Goal: Book appointment/travel/reservation

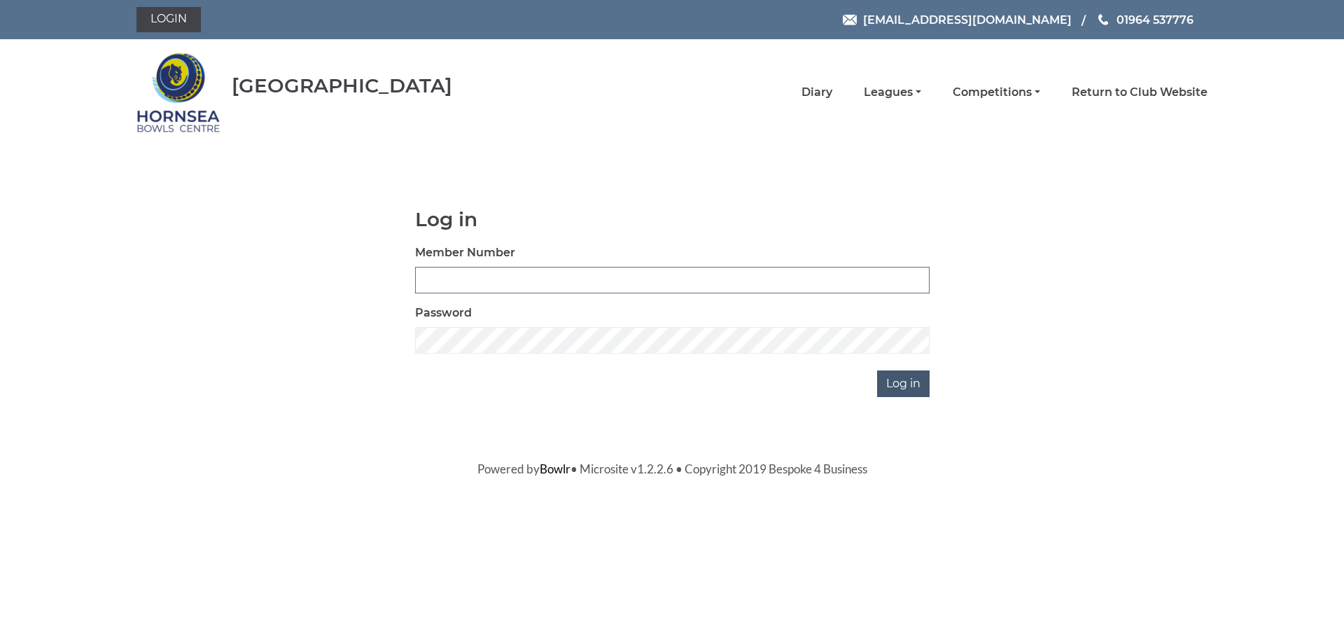
type input "1000"
click at [915, 384] on input "Log in" at bounding box center [903, 383] width 53 height 27
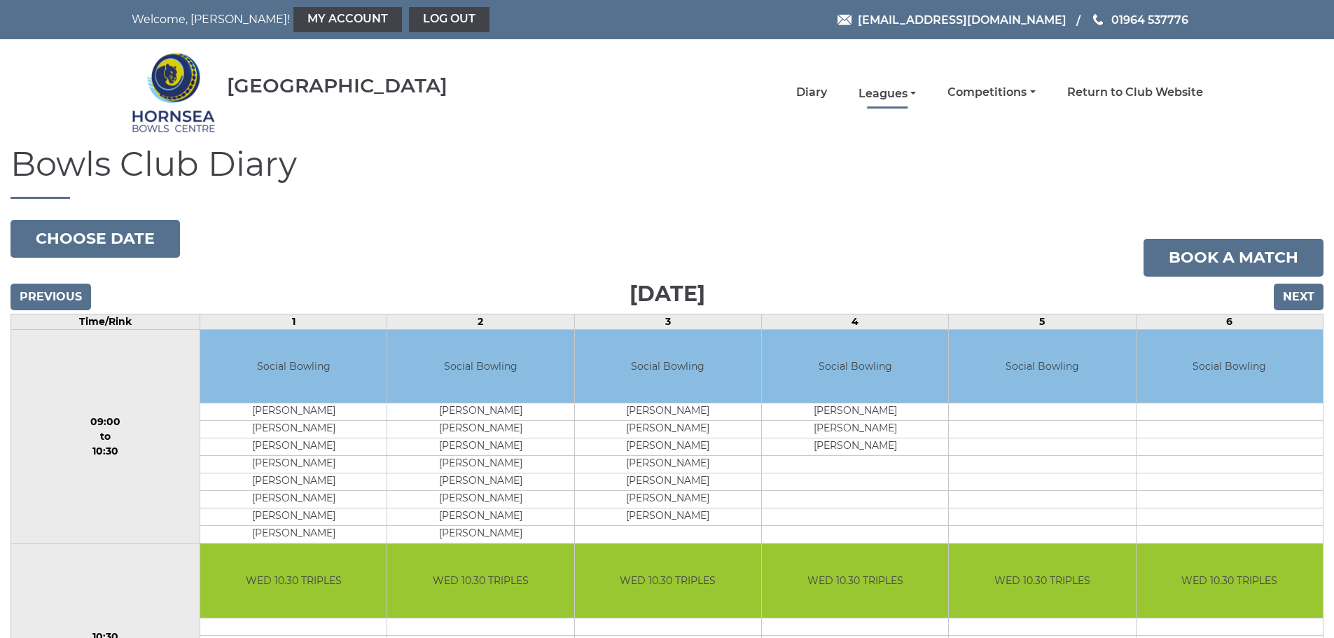
click at [905, 90] on link "Leagues" at bounding box center [886, 93] width 57 height 15
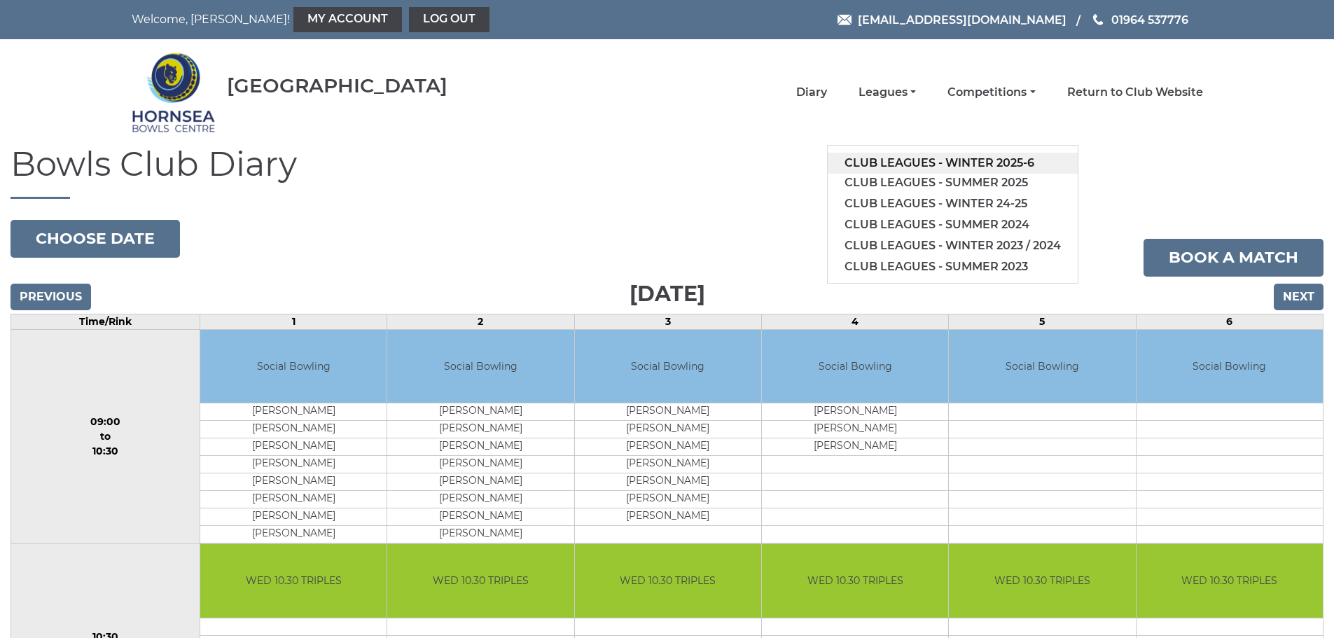
click at [953, 164] on link "Club leagues - Winter 2025-6" at bounding box center [953, 163] width 250 height 21
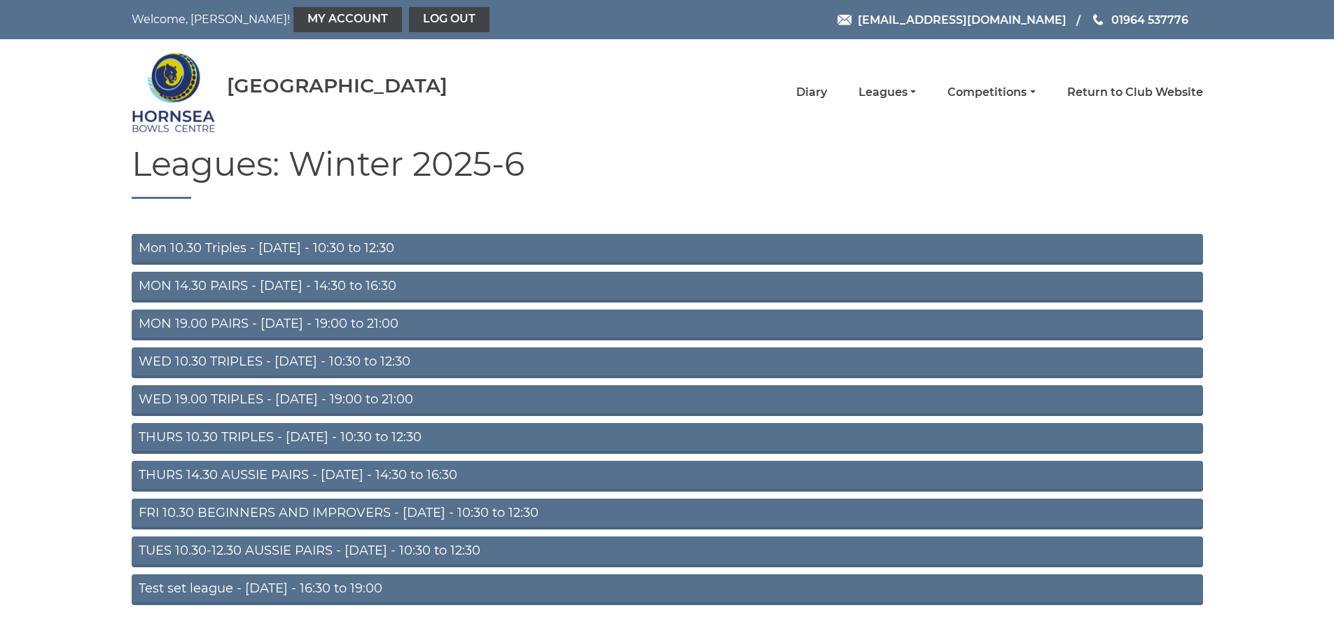
click at [249, 393] on link "WED 19.00 TRIPLES - Wednesday - 19:00 to 21:00" at bounding box center [667, 400] width 1071 height 31
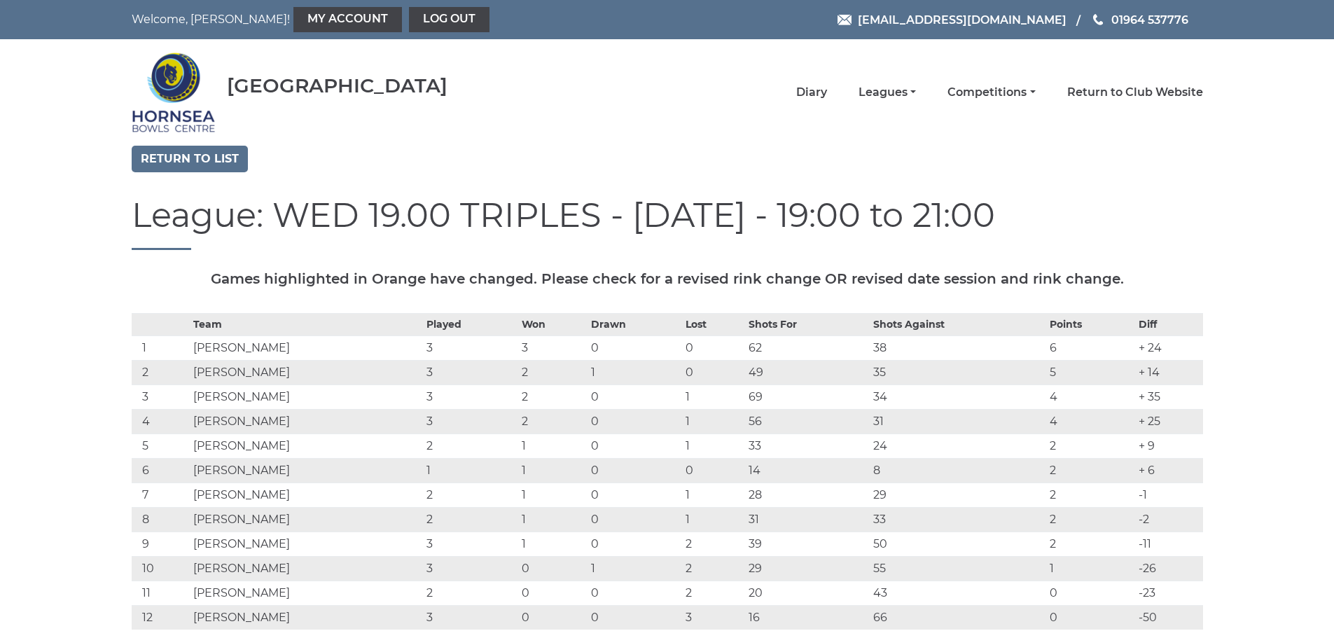
scroll to position [70, 0]
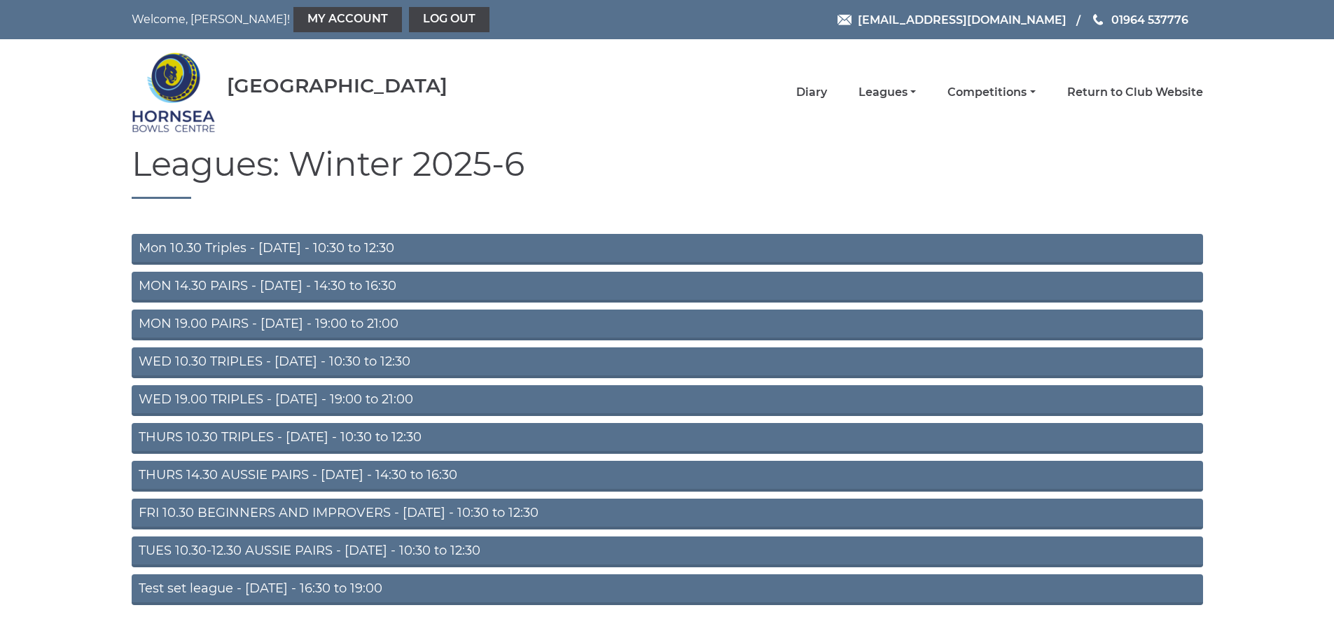
click at [289, 366] on link "WED 10.30 TRIPLES - [DATE] - 10:30 to 12:30" at bounding box center [667, 362] width 1071 height 31
click at [333, 250] on link "Mon 10.30 Triples - Monday - 10:30 to 12:30" at bounding box center [667, 249] width 1071 height 31
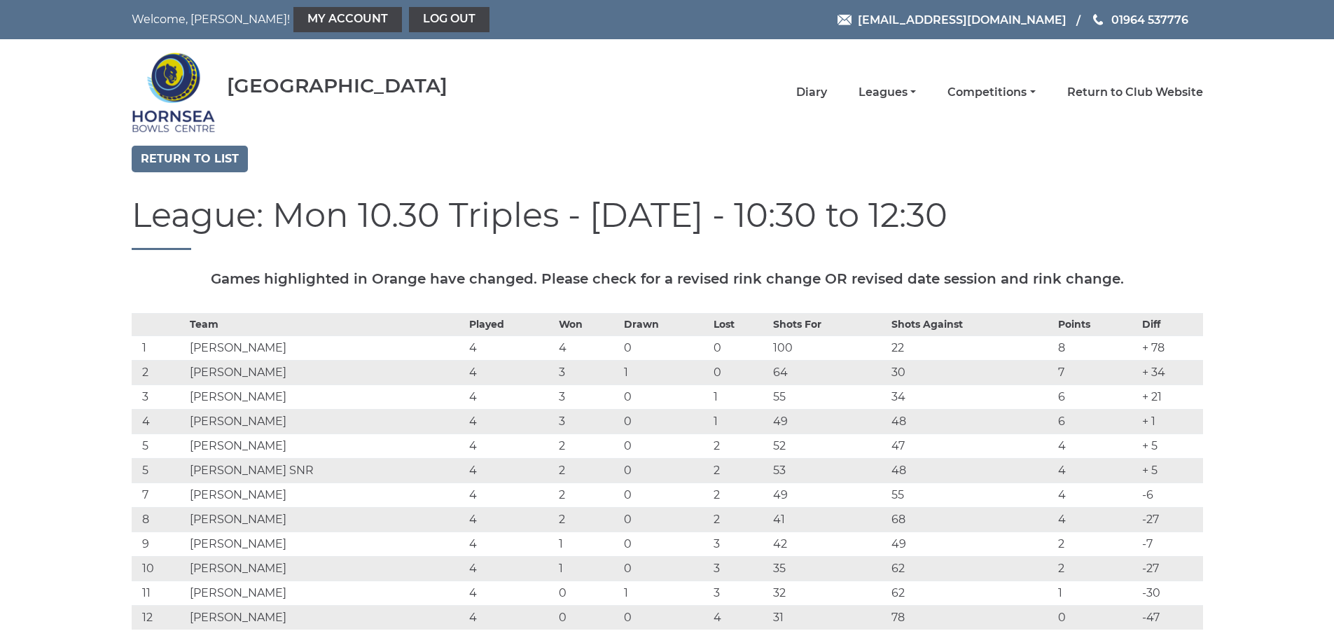
scroll to position [70, 0]
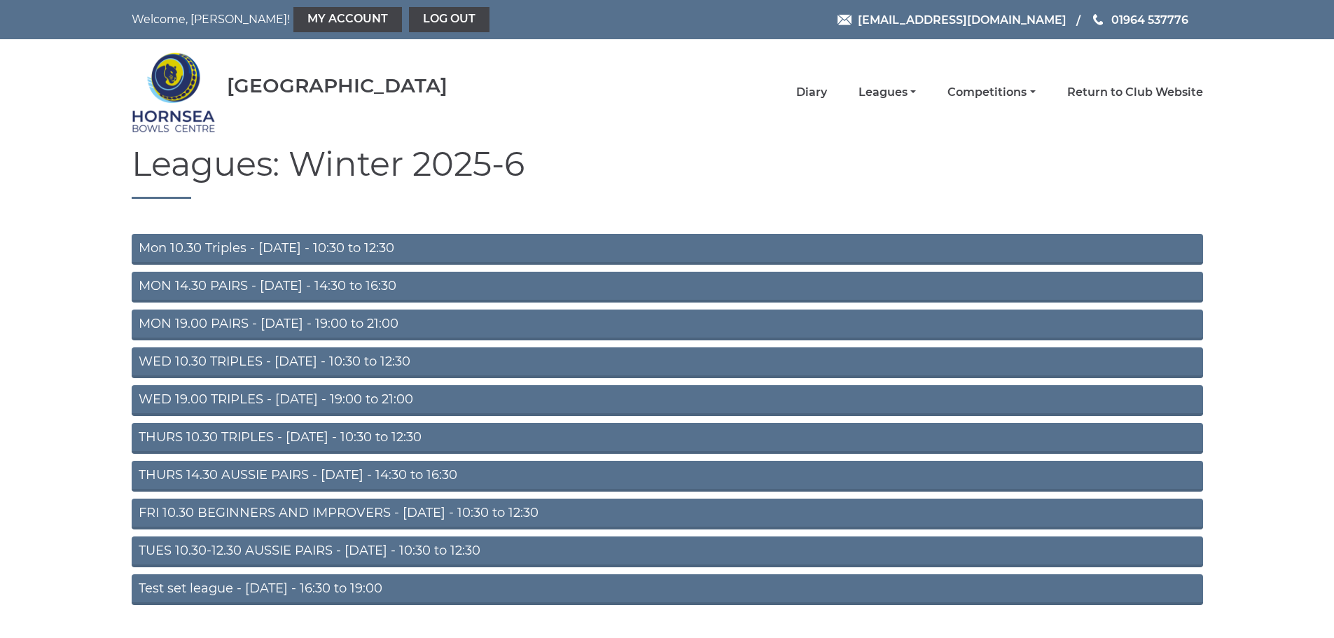
click at [321, 284] on link "MON 14.30 PAIRS - Monday - 14:30 to 16:30" at bounding box center [667, 287] width 1071 height 31
click at [361, 326] on link "MON 19.00 PAIRS - [DATE] - 19:00 to 21:00" at bounding box center [667, 324] width 1071 height 31
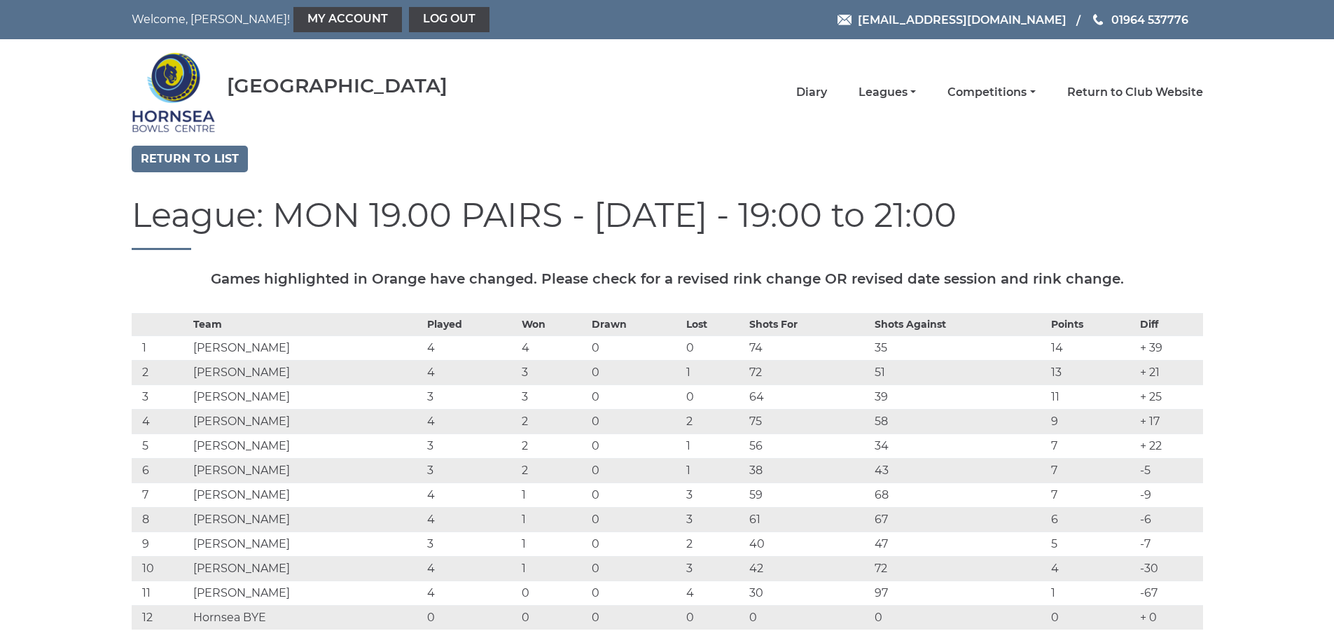
scroll to position [70, 0]
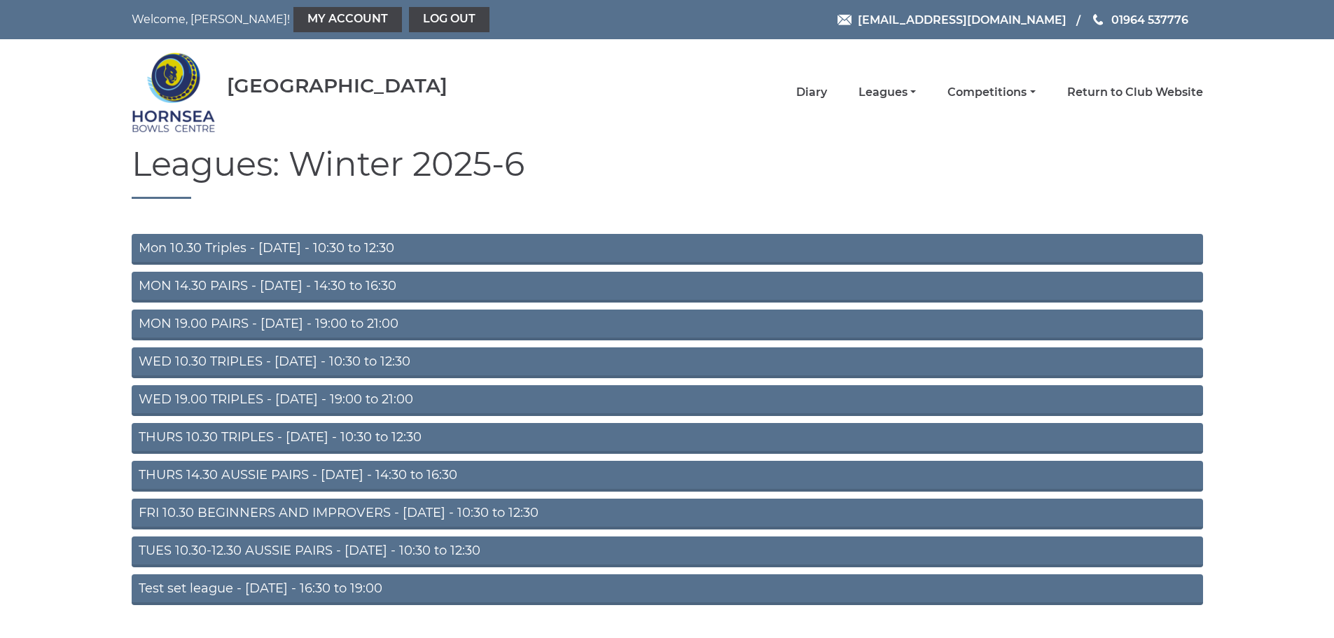
click at [311, 400] on link "WED 19.00 TRIPLES - Wednesday - 19:00 to 21:00" at bounding box center [667, 400] width 1071 height 31
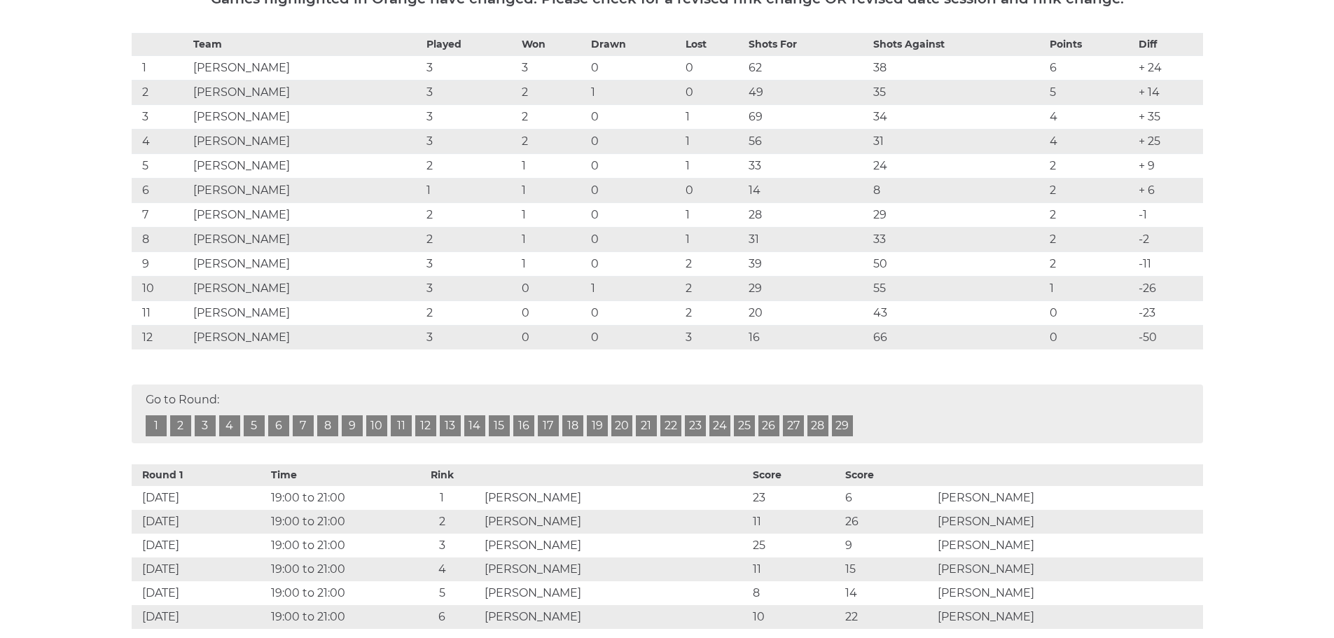
scroll to position [140, 0]
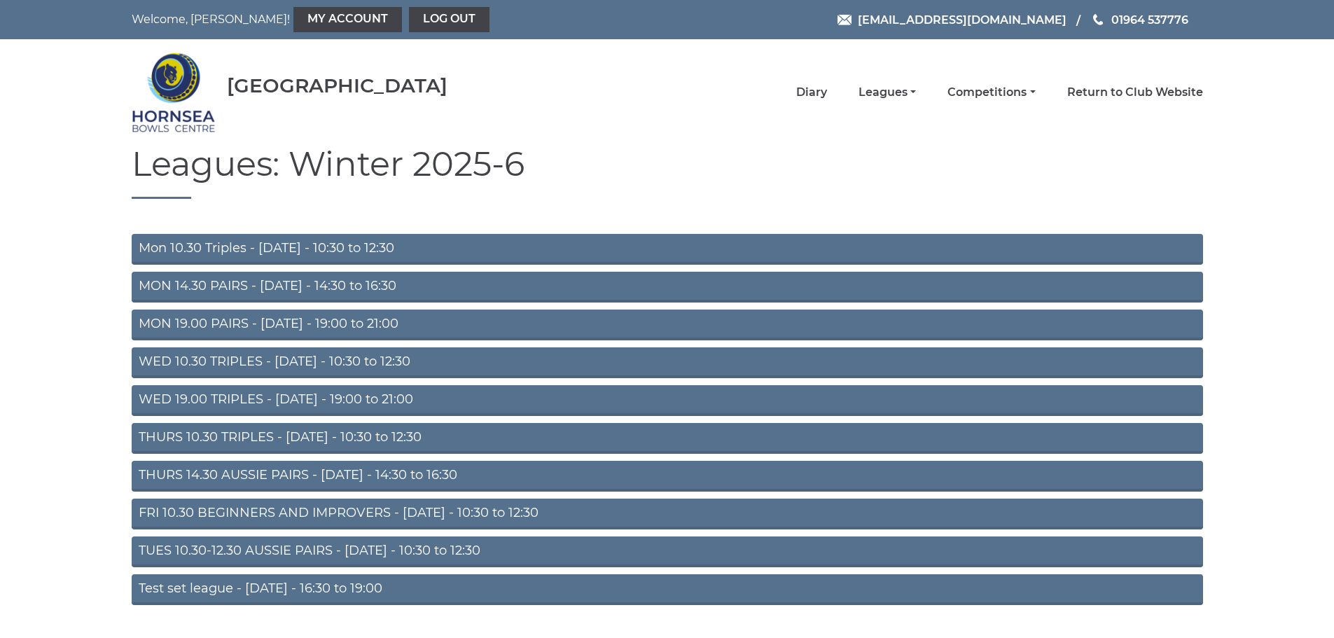
click at [291, 438] on link "THURS 10.30 TRIPLES - [DATE] - 10:30 to 12:30" at bounding box center [667, 438] width 1071 height 31
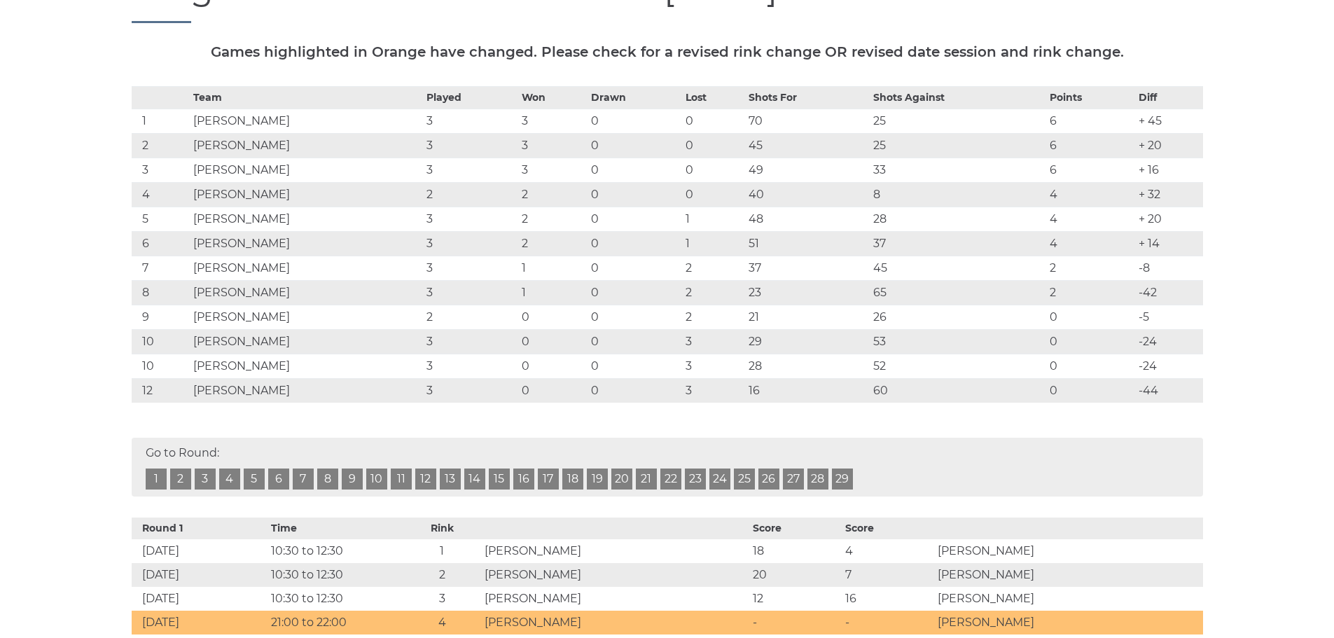
scroll to position [140, 0]
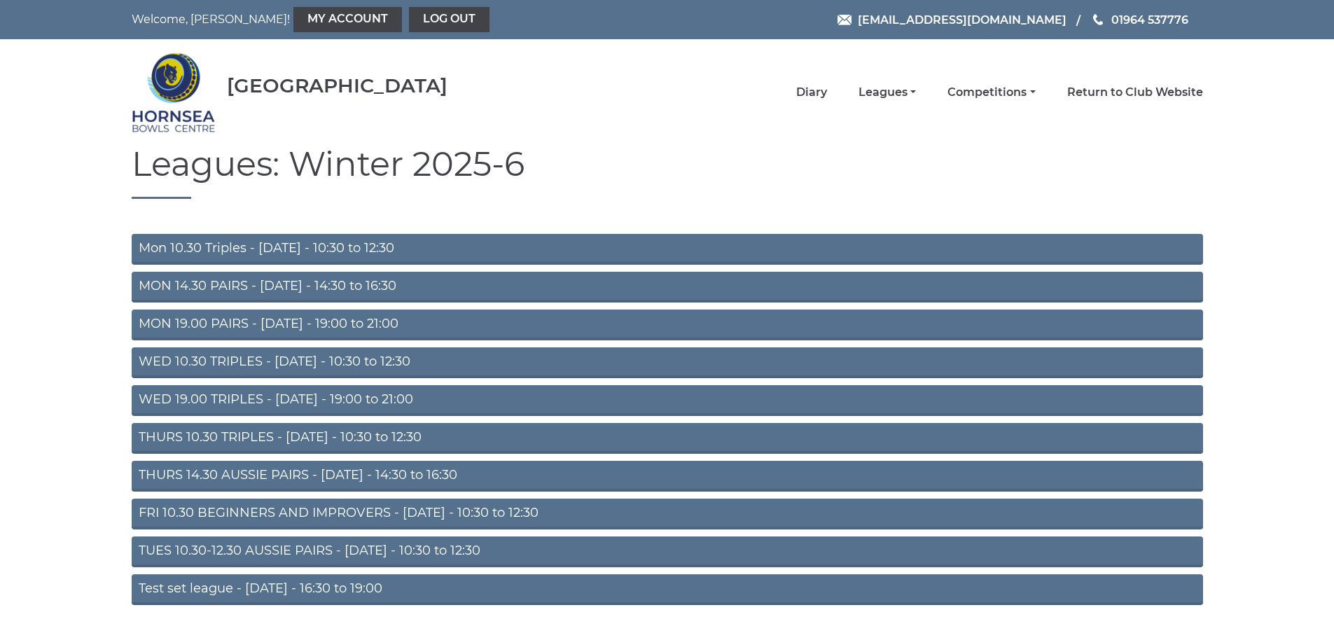
click at [264, 475] on link "THURS 14.30 AUSSIE PAIRS - Thursday - 14:30 to 16:30" at bounding box center [667, 476] width 1071 height 31
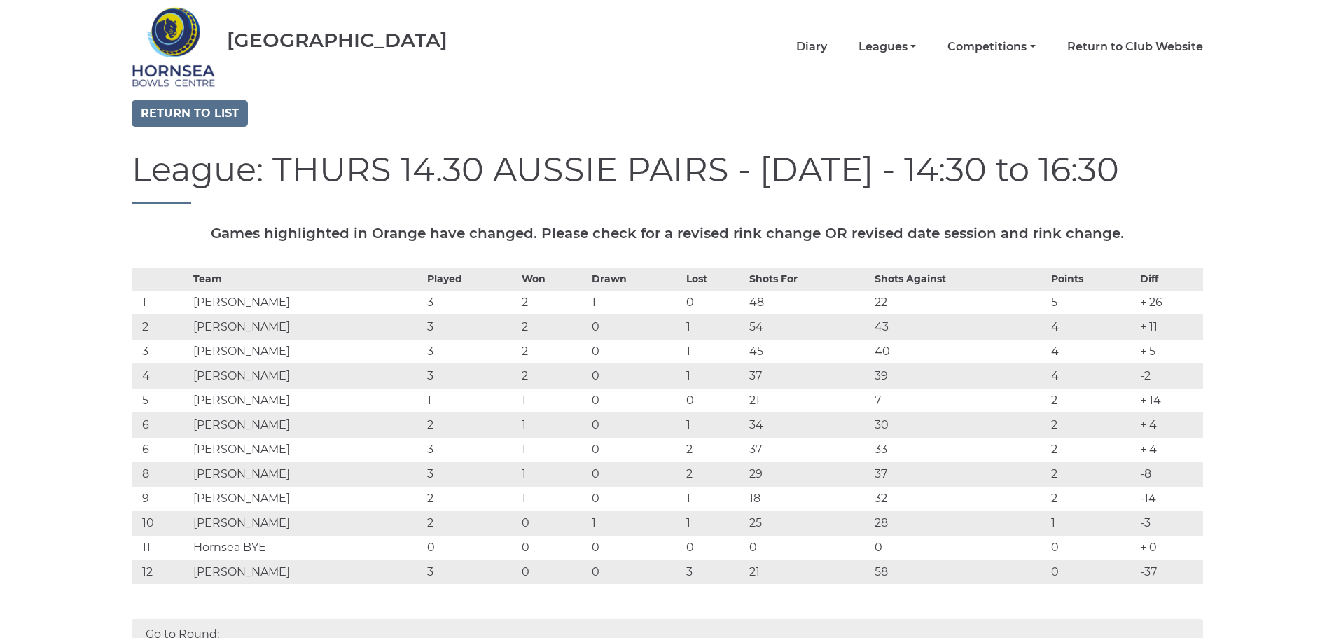
scroll to position [70, 0]
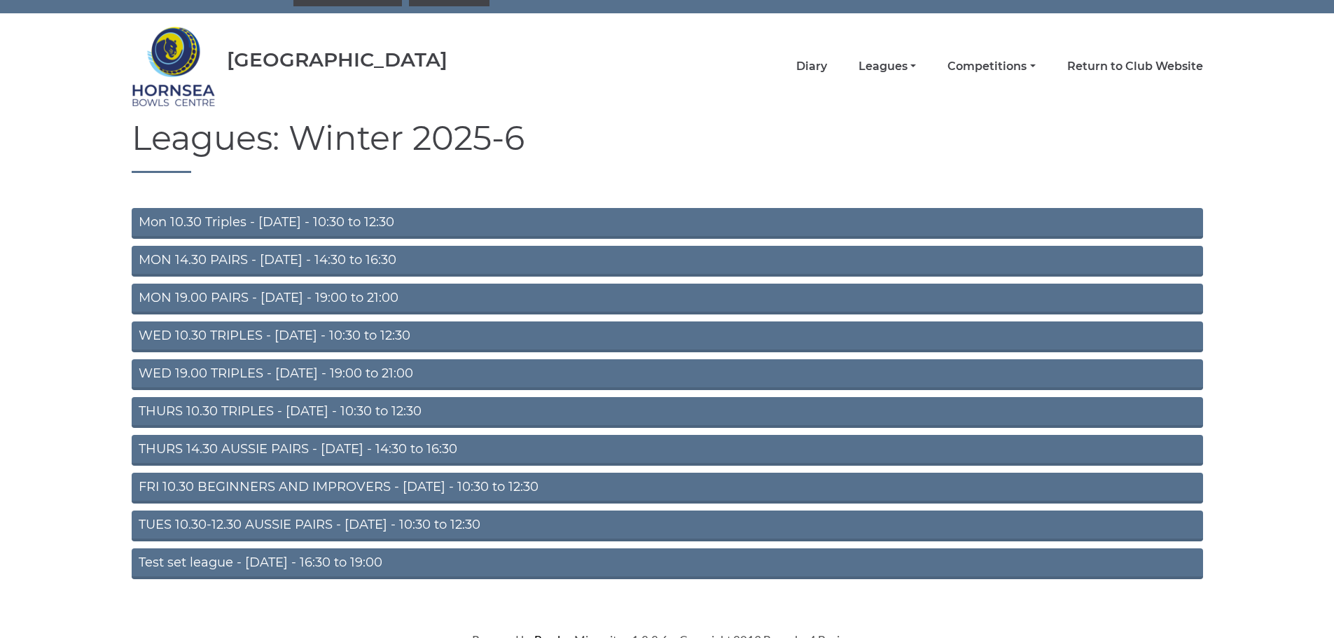
scroll to position [37, 0]
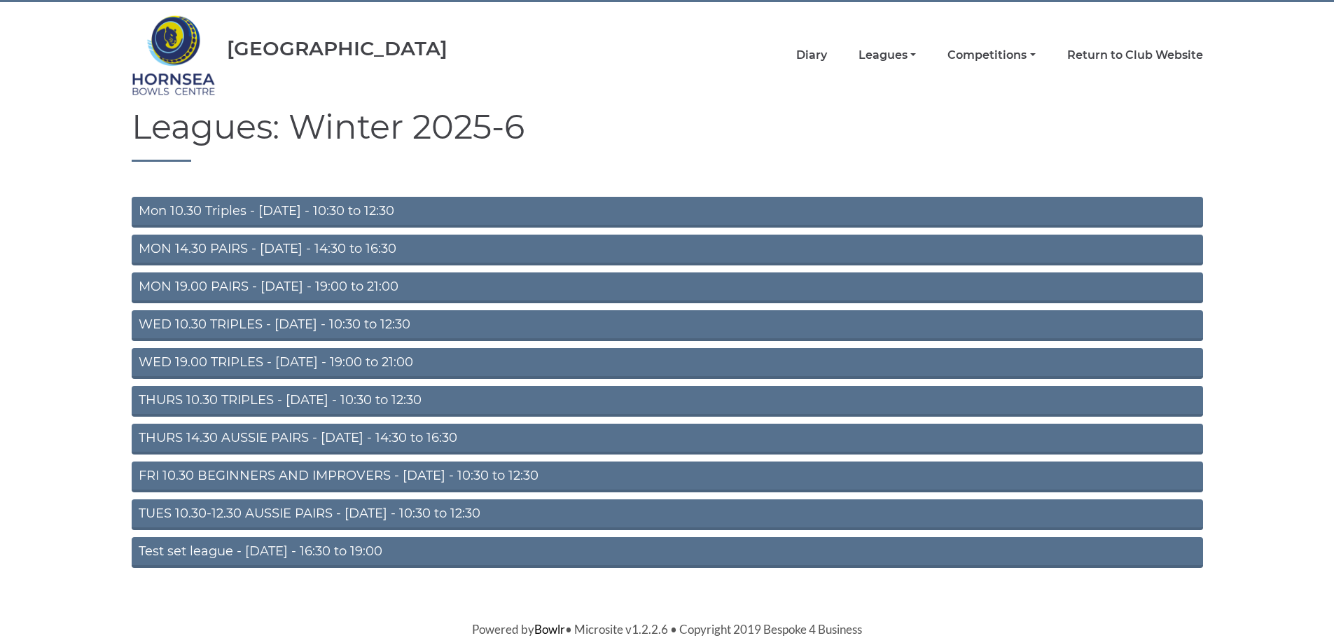
click at [305, 477] on link "FRI 10.30 BEGINNERS AND IMPROVERS - [DATE] - 10:30 to 12:30" at bounding box center [667, 476] width 1071 height 31
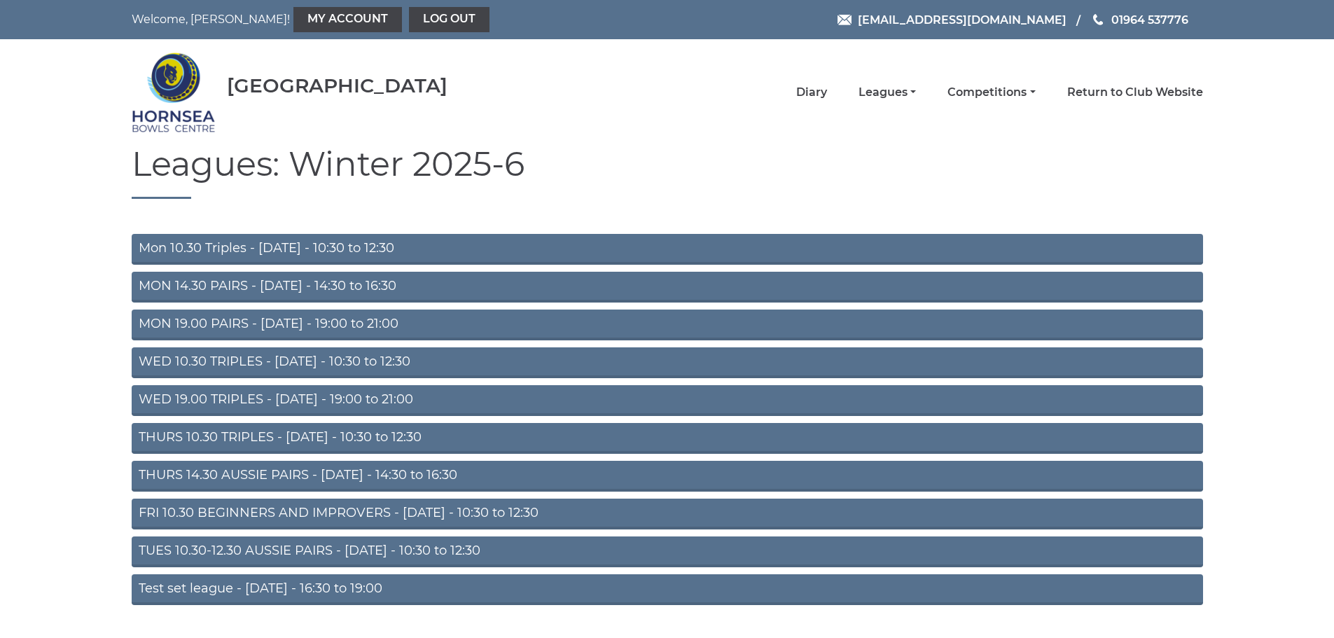
scroll to position [37, 0]
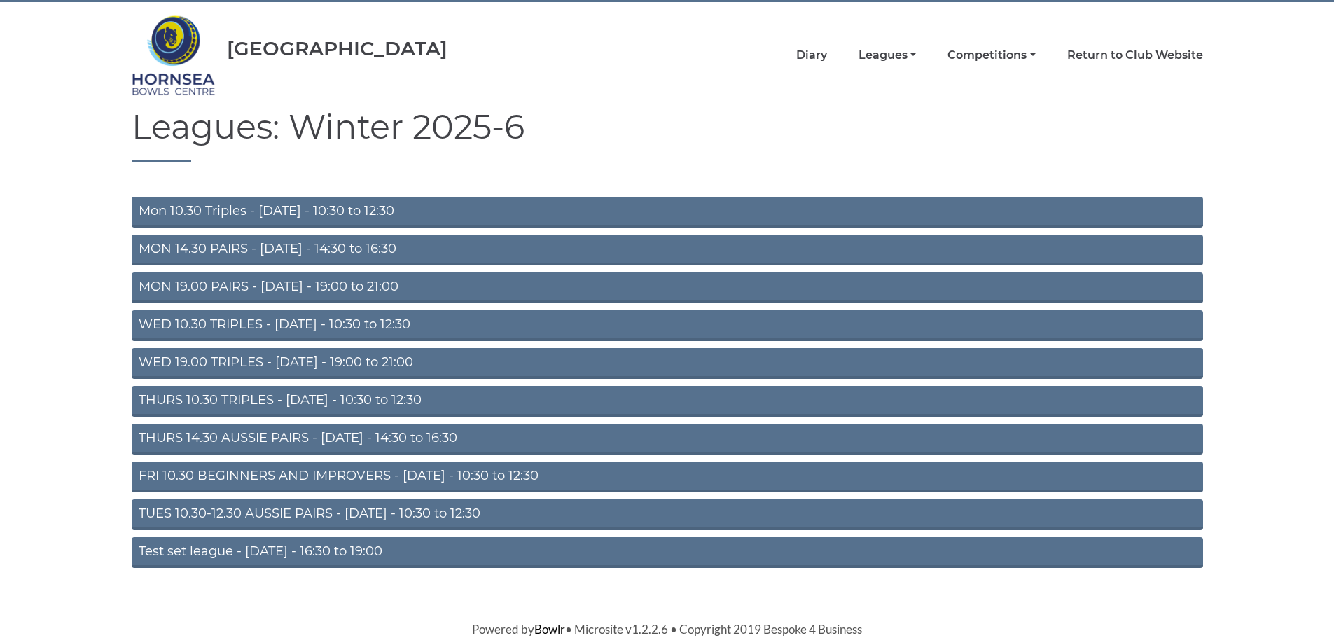
click at [307, 515] on link "TUES 10.30-12.30 AUSSIE PAIRS - [DATE] - 10:30 to 12:30" at bounding box center [667, 514] width 1071 height 31
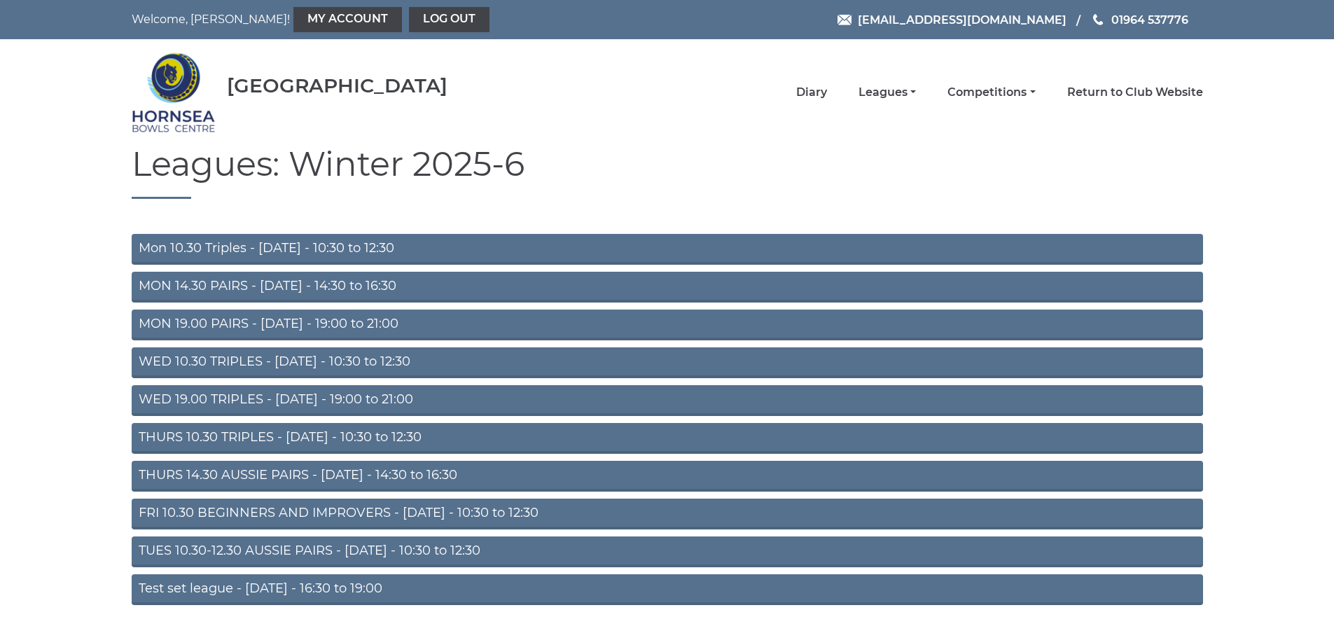
scroll to position [37, 0]
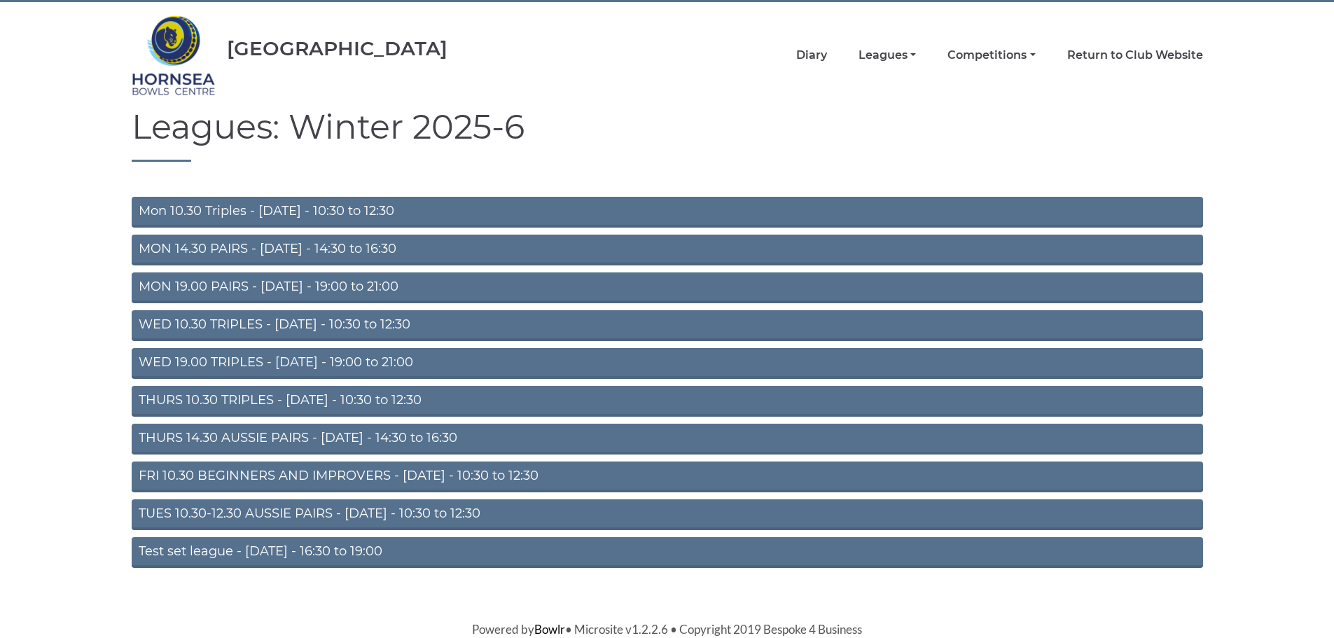
click at [315, 550] on link "Test set league - Monday - 16:30 to 19:00" at bounding box center [667, 552] width 1071 height 31
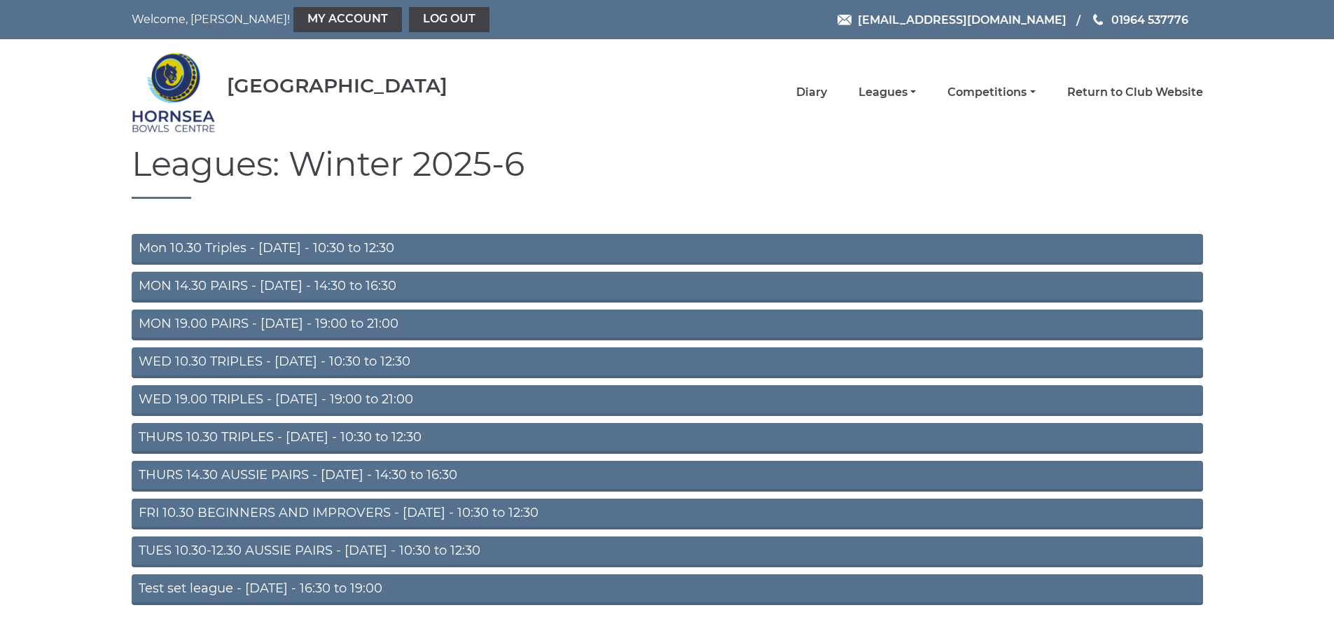
scroll to position [37, 0]
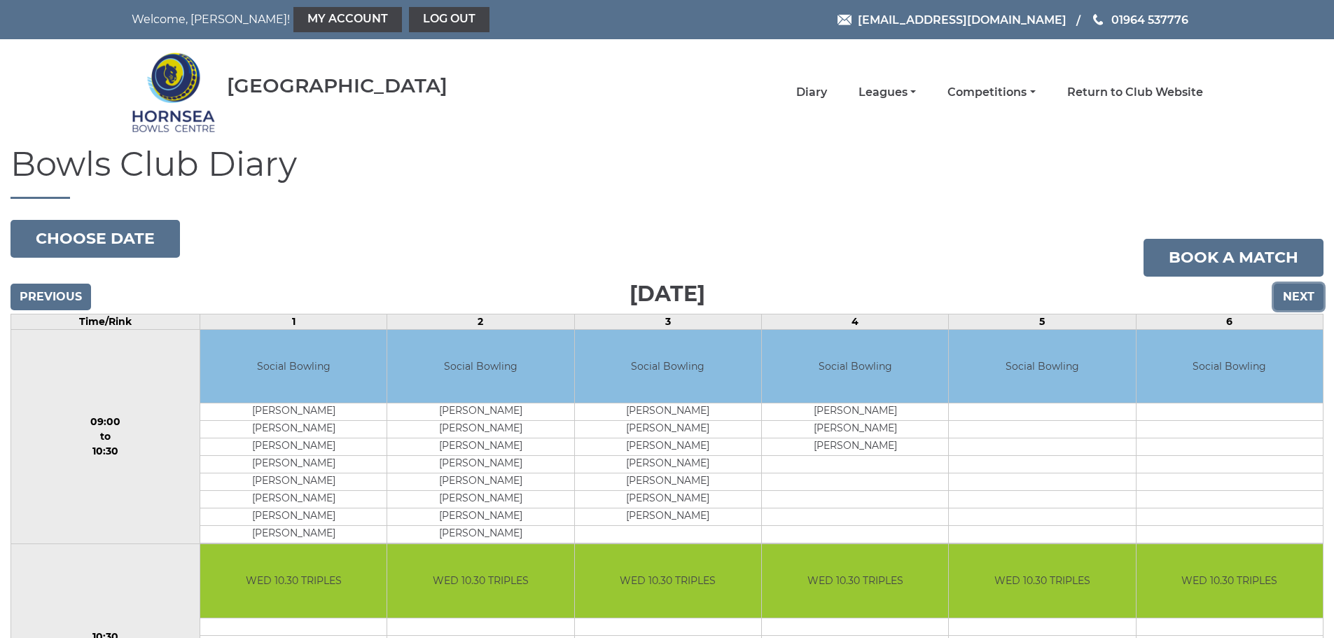
click at [1311, 295] on input "Next" at bounding box center [1299, 297] width 50 height 27
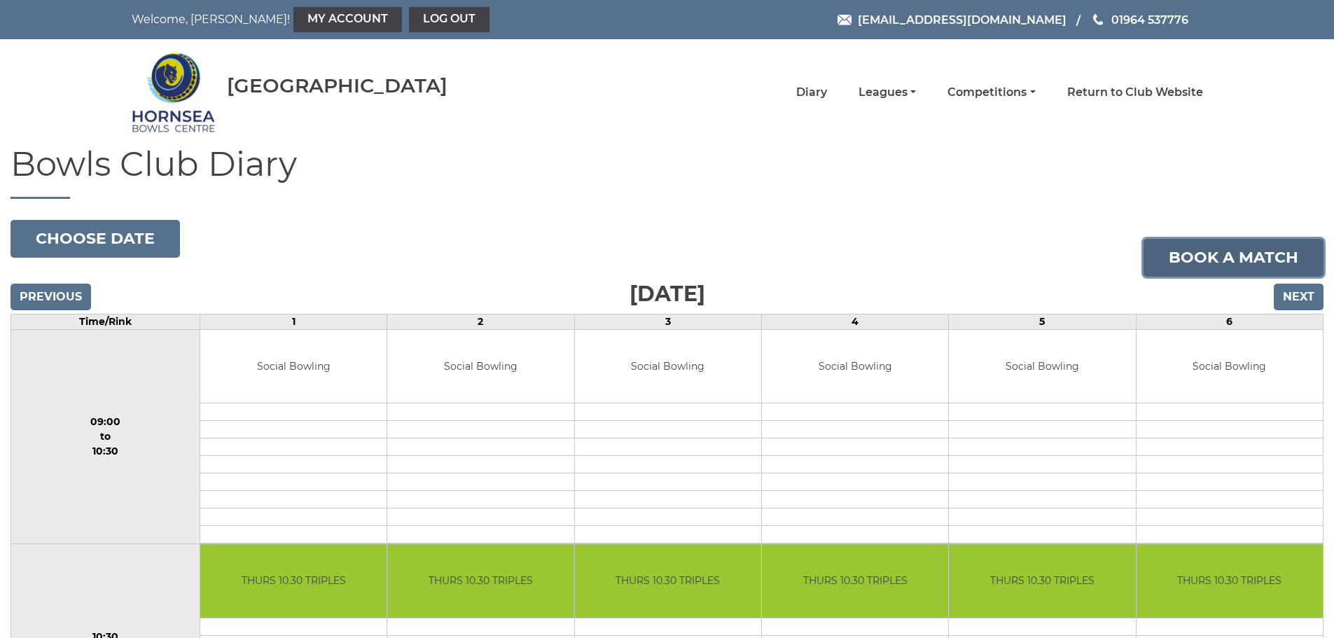
click at [1245, 263] on link "Book a match" at bounding box center [1233, 258] width 180 height 38
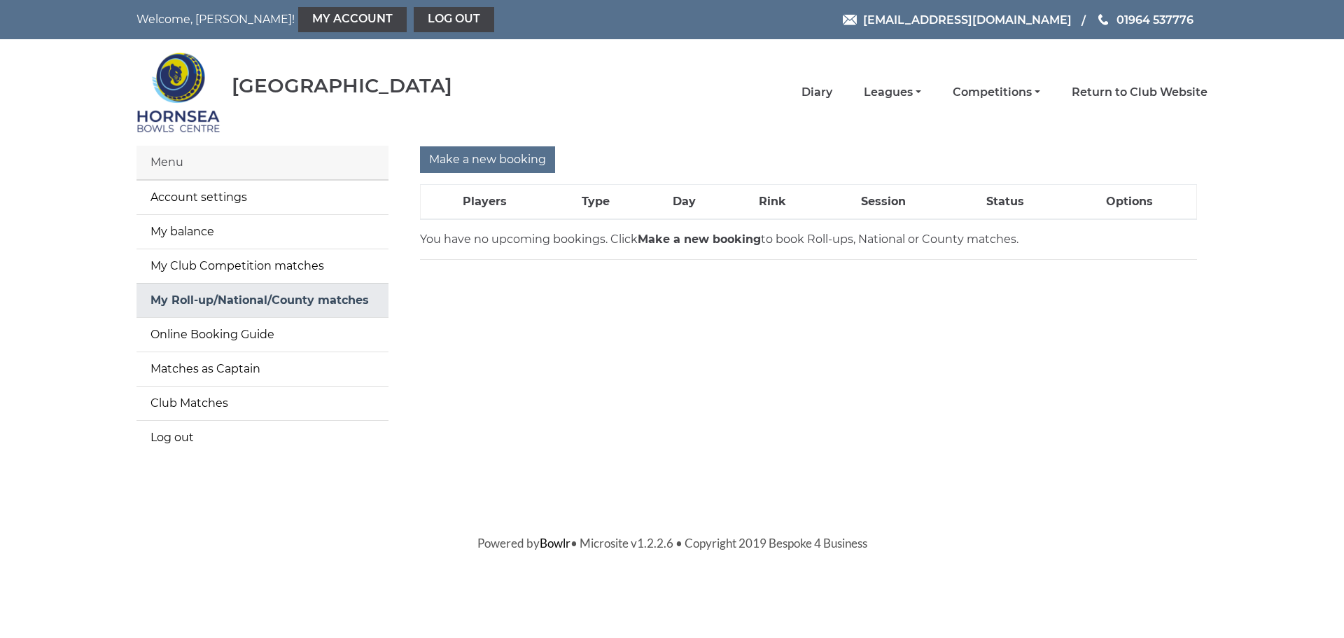
click at [237, 300] on link "My Roll-up/National/County matches" at bounding box center [263, 301] width 252 height 34
click at [515, 156] on input "Make a new booking" at bounding box center [487, 159] width 135 height 27
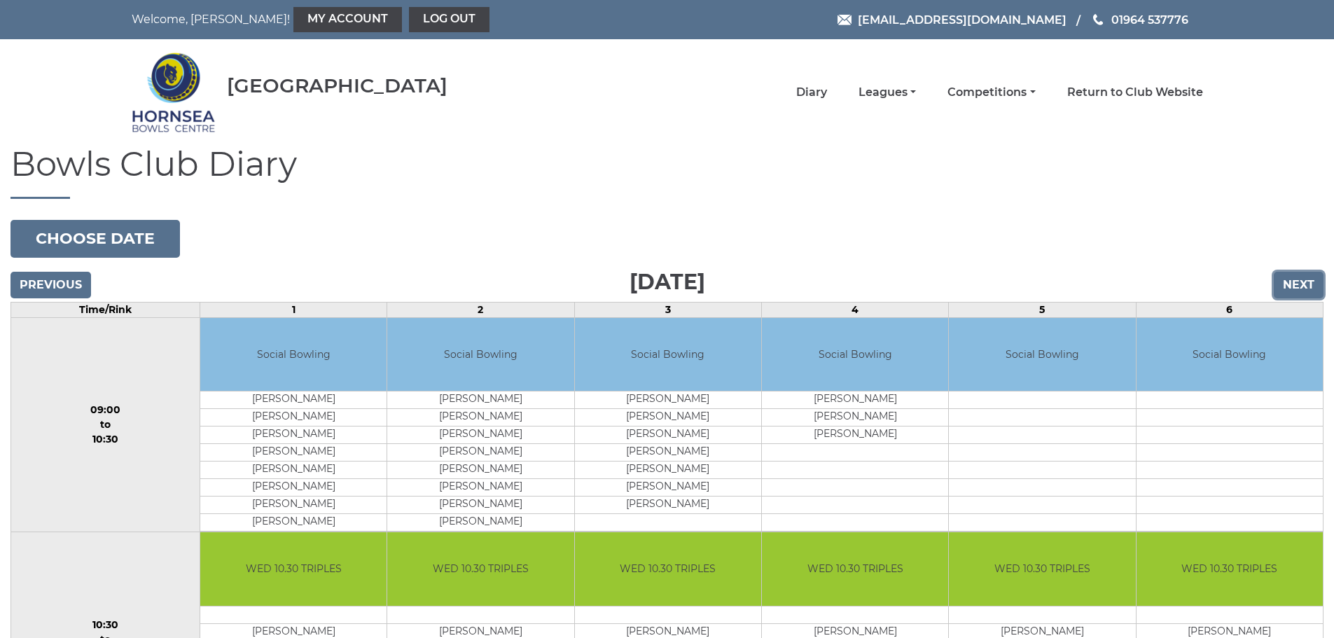
click at [1307, 280] on input "Next" at bounding box center [1299, 285] width 50 height 27
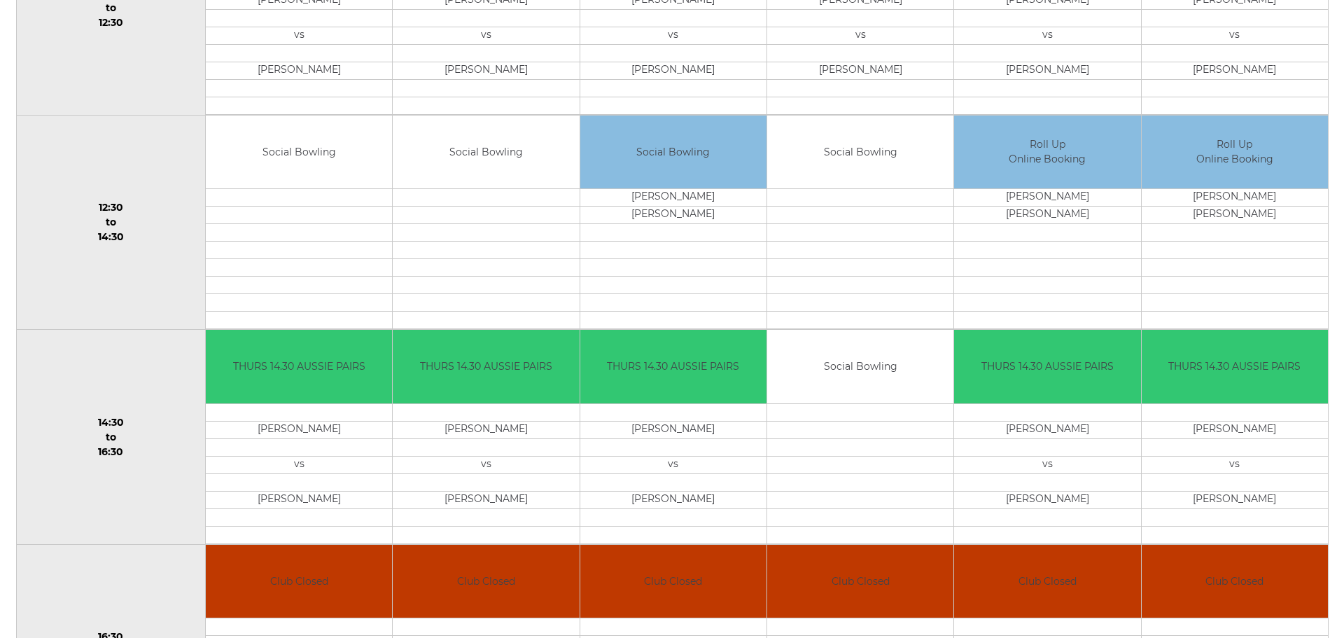
scroll to position [420, 0]
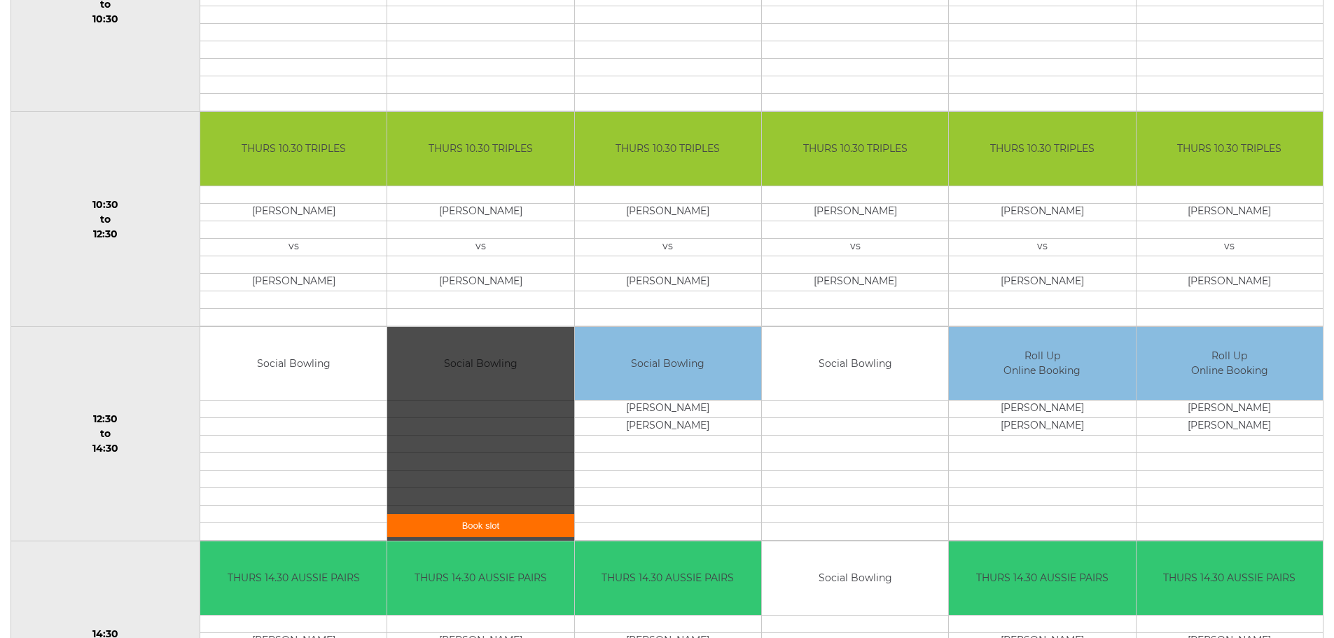
click at [447, 371] on div "Book slot" at bounding box center [480, 434] width 186 height 214
click at [484, 529] on link "Book slot" at bounding box center [480, 525] width 186 height 23
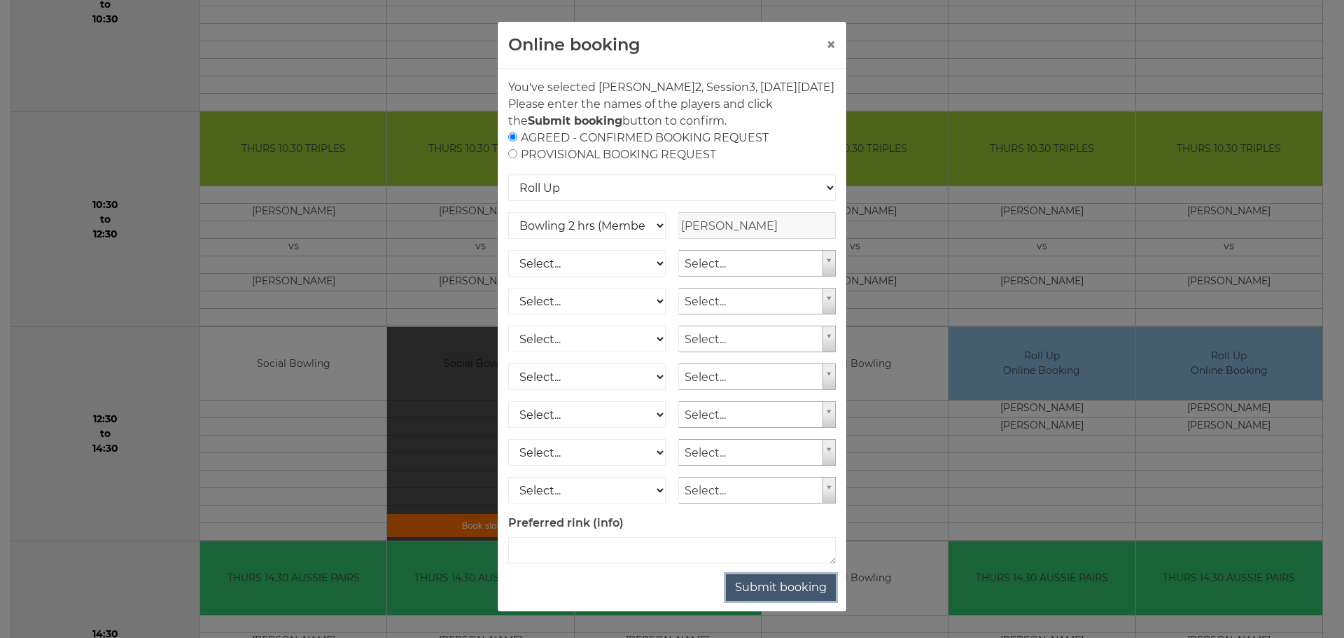
click at [783, 601] on button "Submit booking" at bounding box center [781, 587] width 110 height 27
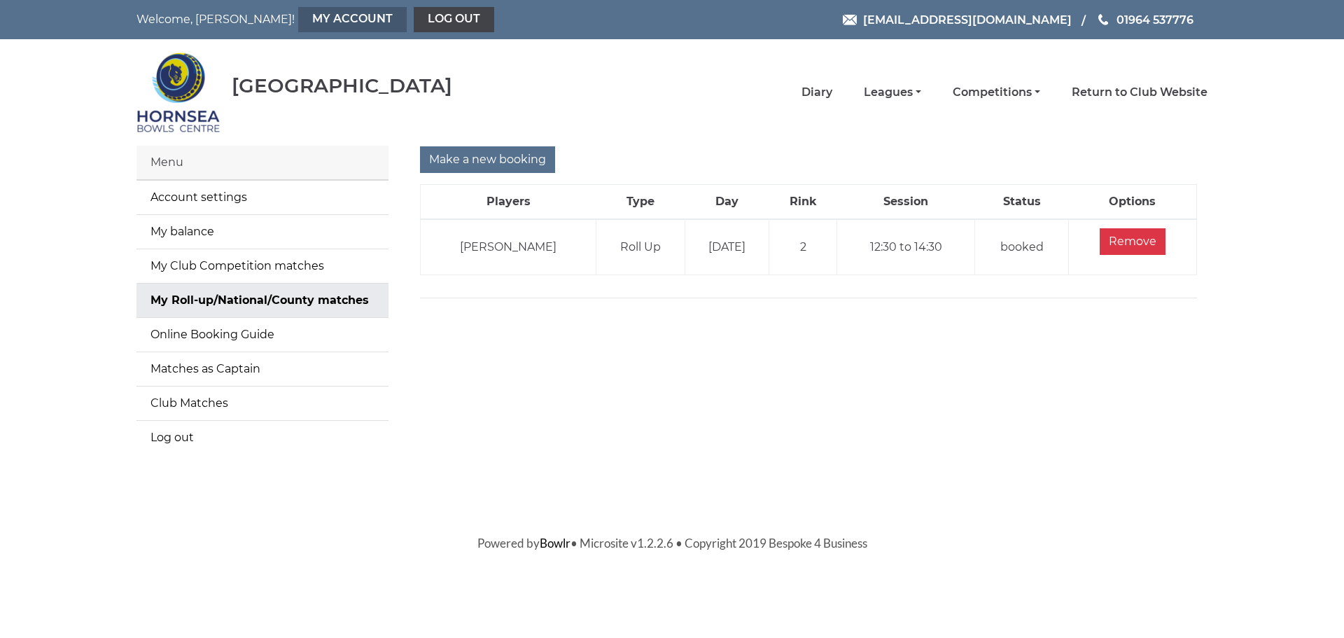
click at [298, 14] on link "My Account" at bounding box center [352, 19] width 109 height 25
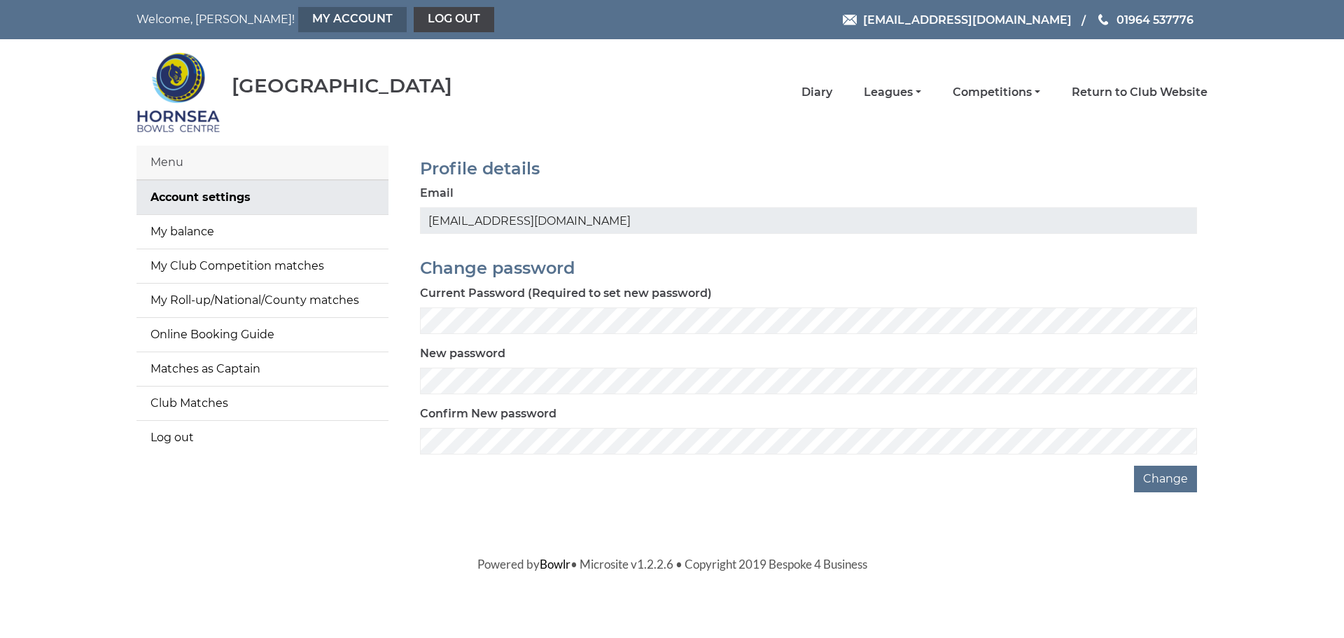
click at [301, 22] on link "My Account" at bounding box center [352, 19] width 109 height 25
click at [193, 228] on link "My balance" at bounding box center [263, 232] width 252 height 34
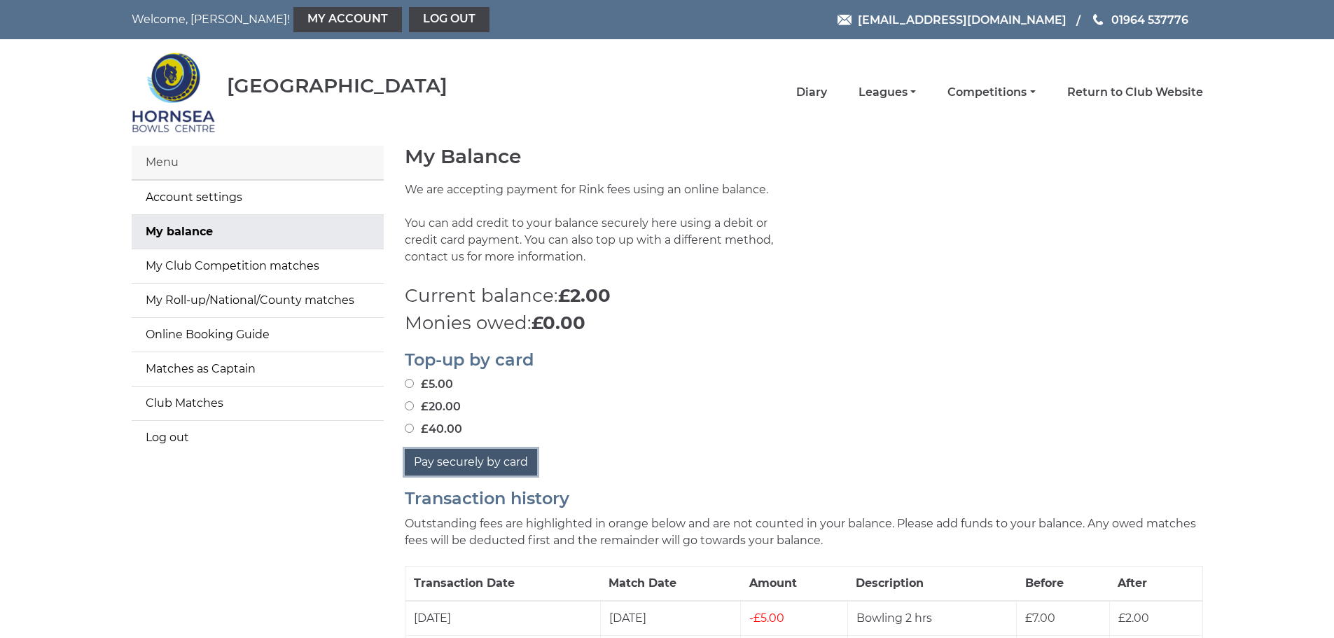
click at [495, 452] on button "Pay securely by card" at bounding box center [471, 462] width 132 height 27
click at [1017, 452] on div "Pay securely by card" at bounding box center [804, 462] width 798 height 27
click at [820, 89] on link "Diary" at bounding box center [811, 93] width 31 height 15
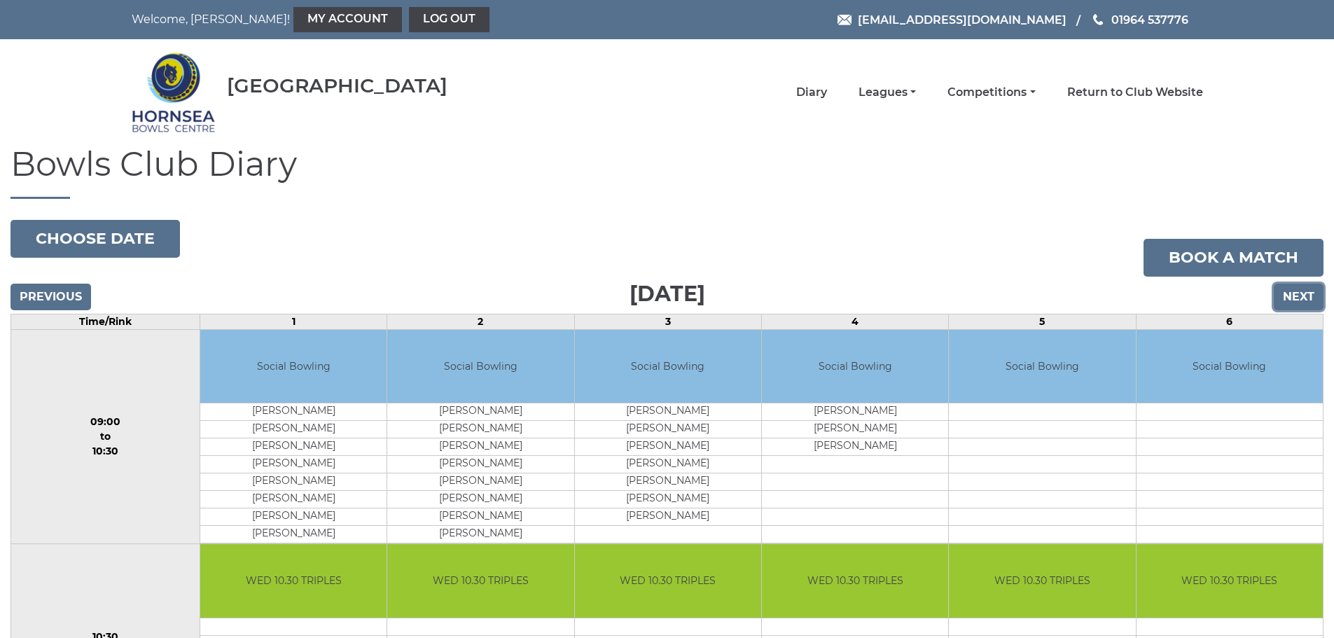
click at [1295, 293] on input "Next" at bounding box center [1299, 297] width 50 height 27
